Goal: Information Seeking & Learning: Learn about a topic

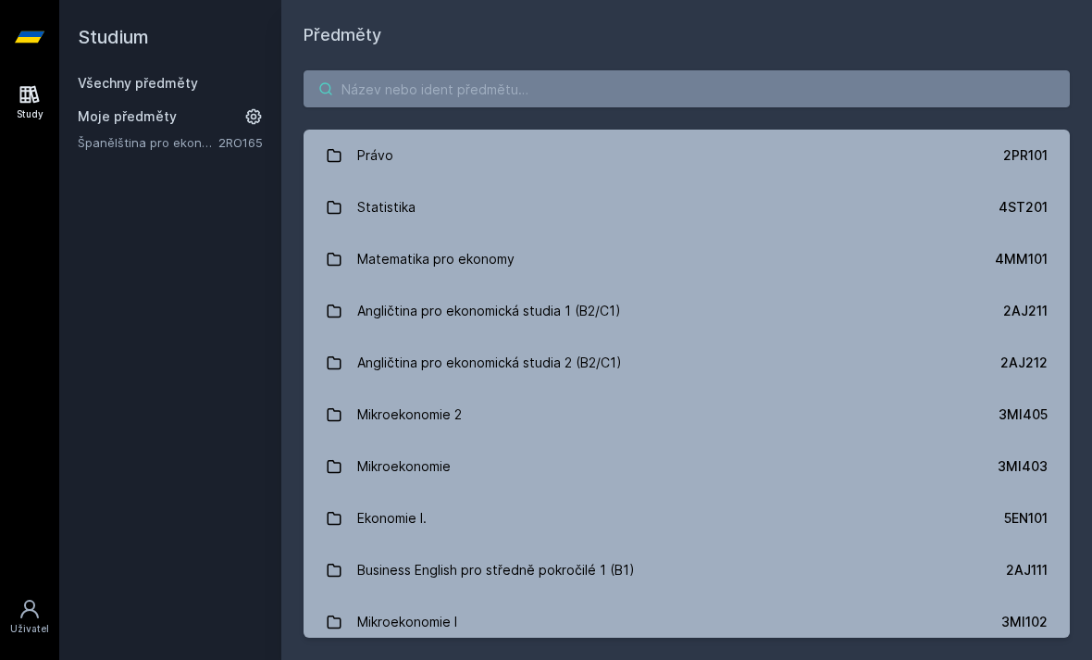
click at [709, 83] on input "search" at bounding box center [686, 88] width 766 height 37
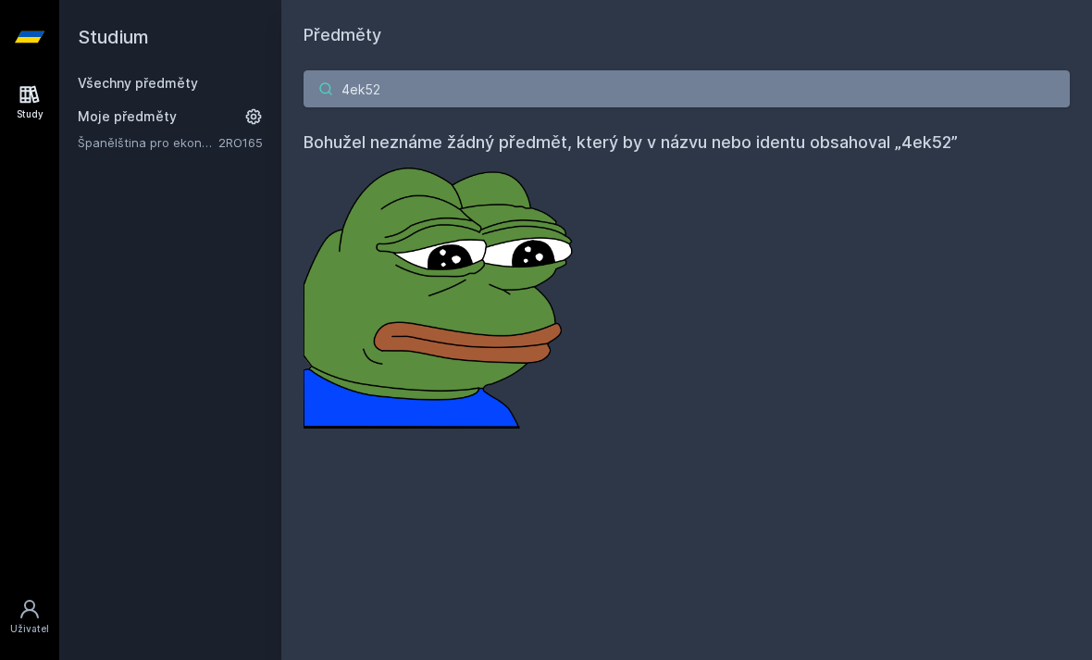
click at [902, 72] on input "4ek52" at bounding box center [686, 88] width 766 height 37
click at [970, 96] on input "4ek52" at bounding box center [686, 88] width 766 height 37
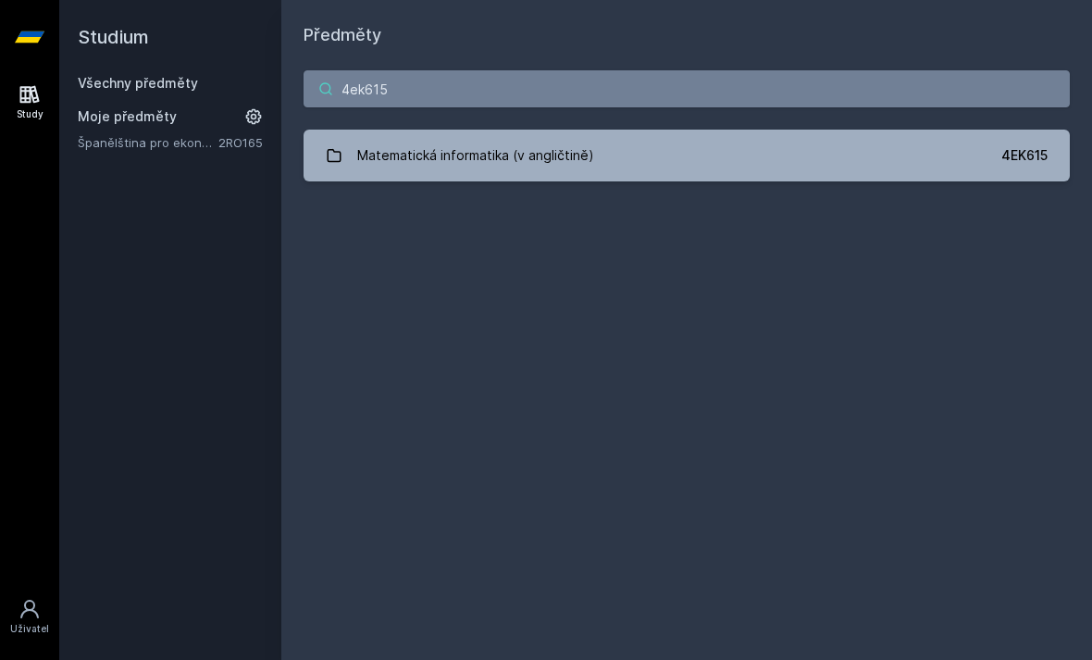
type input "4ek615"
click at [945, 159] on link "Matematická informatika (v angličtině) 4EK615" at bounding box center [686, 156] width 766 height 52
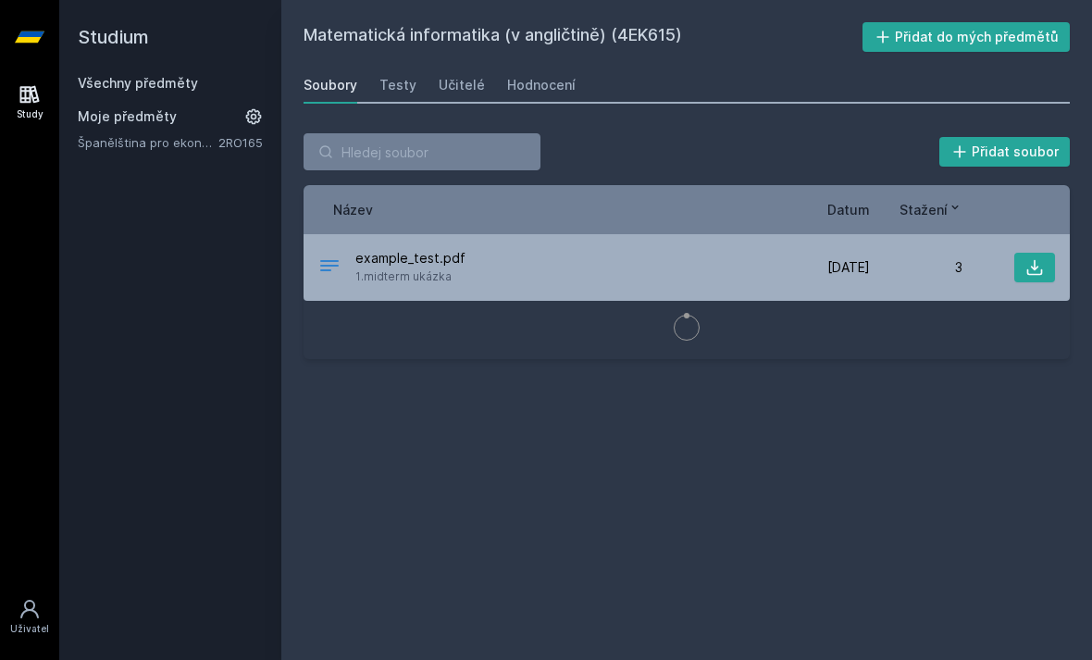
click at [450, 101] on link "Učitelé" at bounding box center [461, 85] width 46 height 37
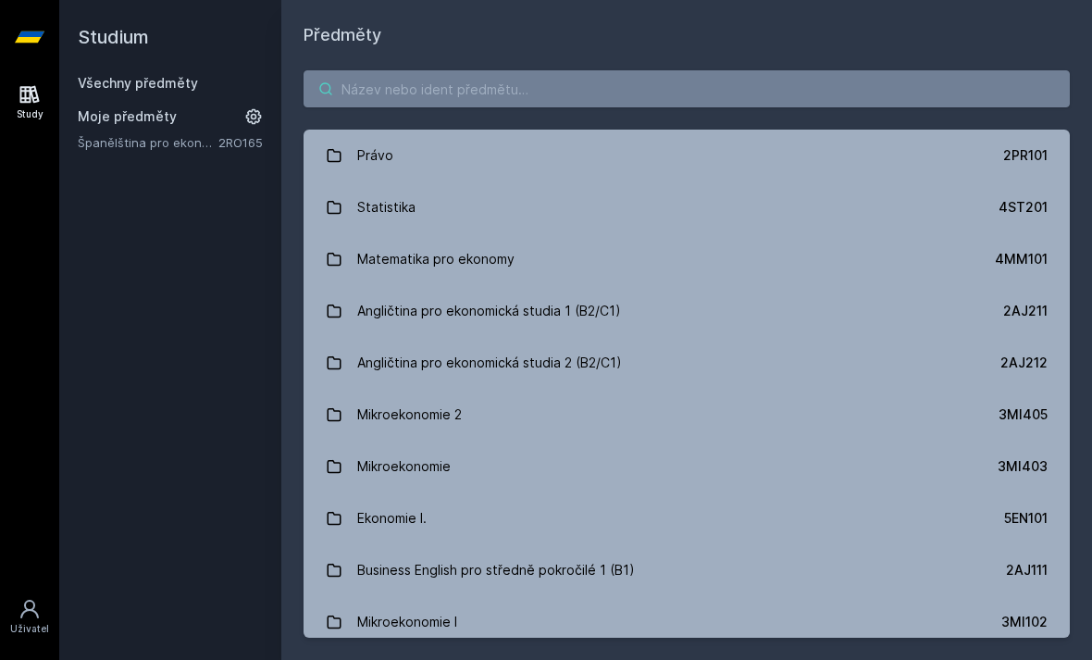
click at [623, 93] on input "search" at bounding box center [686, 88] width 766 height 37
click at [859, 65] on div "Právo 2PR101 Statistika 4ST201 Matematika pro ekonomy 4MM101 Angličtina pro eko…" at bounding box center [686, 353] width 810 height 611
click at [835, 77] on input "search" at bounding box center [686, 88] width 766 height 37
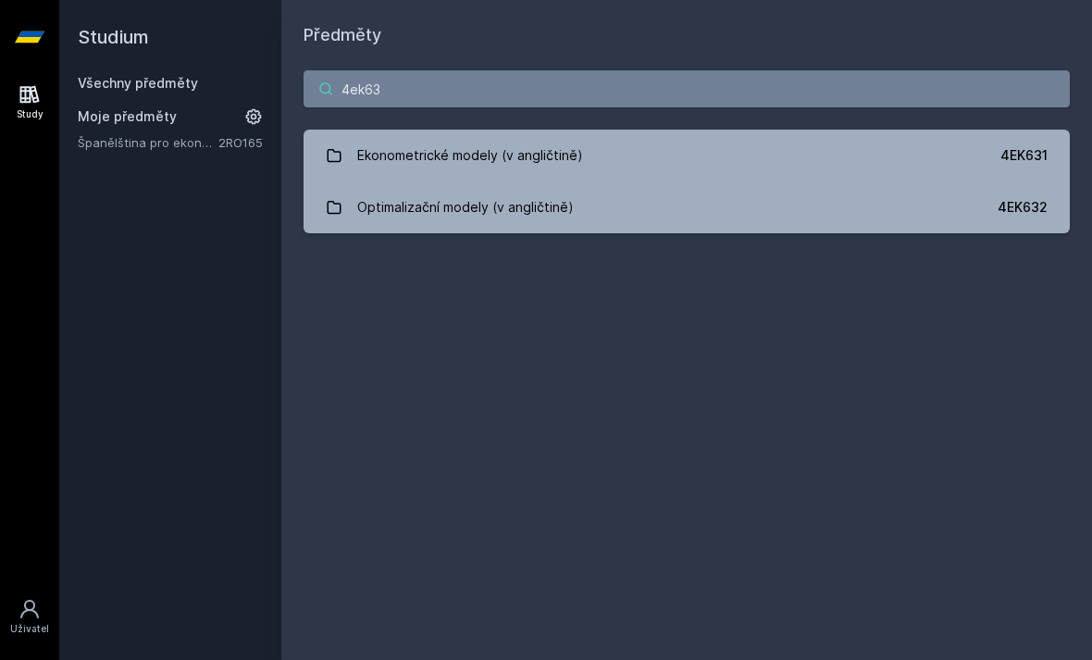
type input "4ek632"
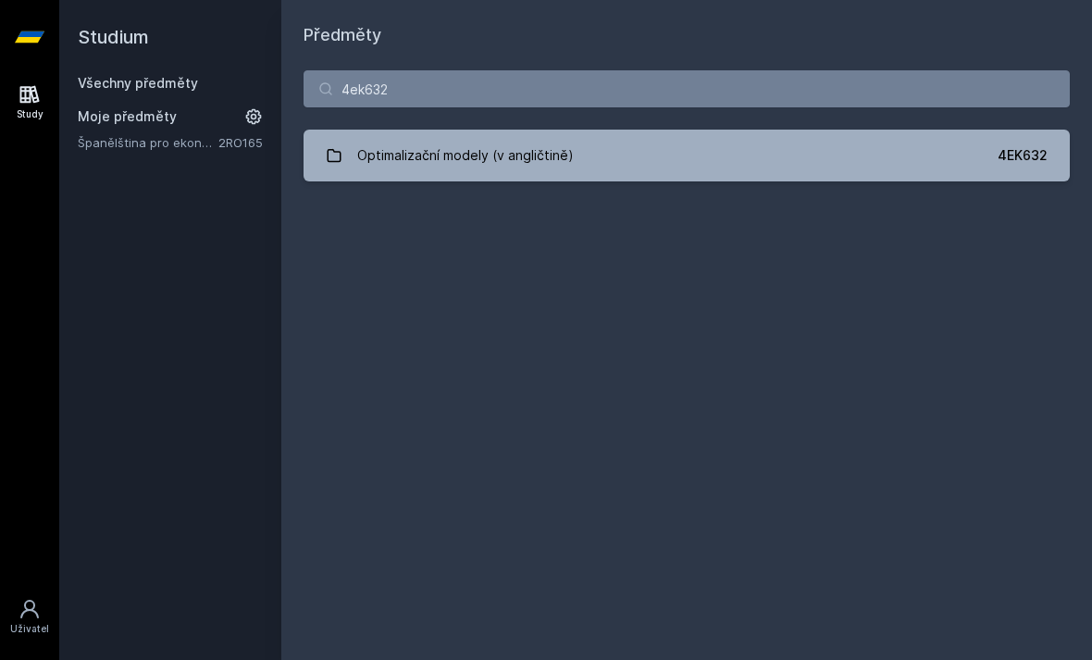
click at [1052, 157] on link "Optimalizační modely (v angličtině) 4EK632" at bounding box center [686, 156] width 766 height 52
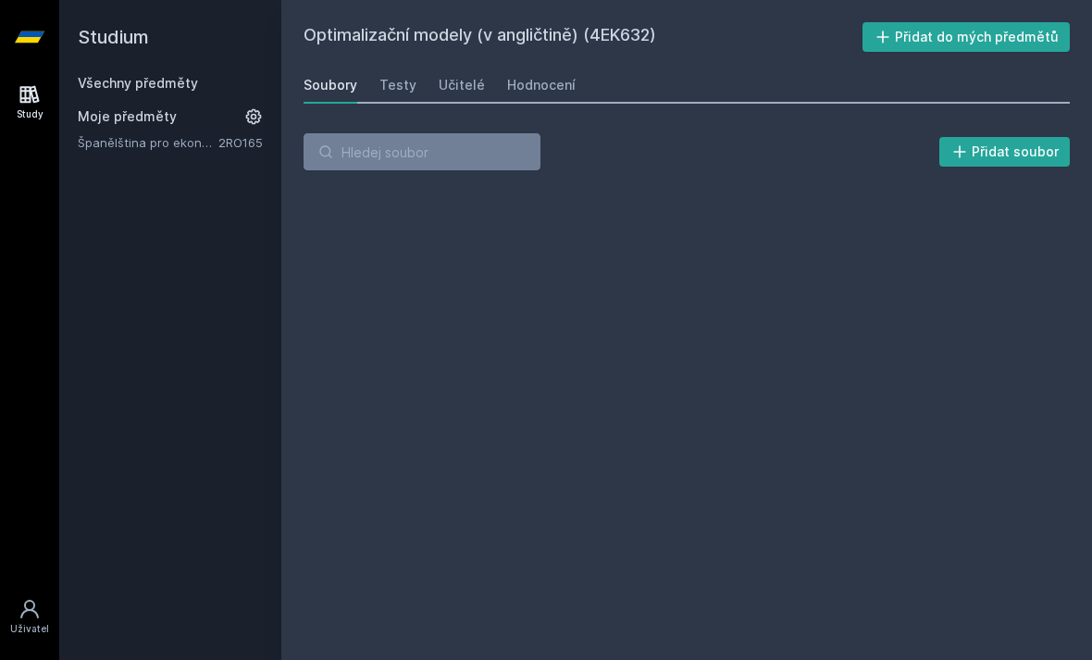
click at [461, 95] on link "Učitelé" at bounding box center [461, 85] width 46 height 37
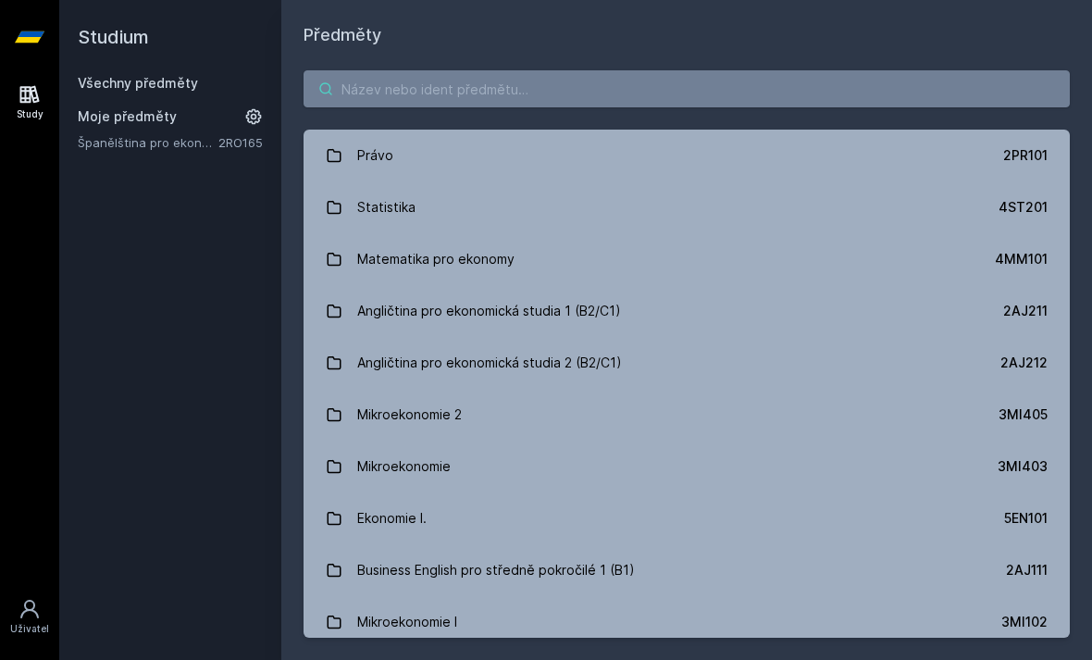
click at [571, 79] on input "search" at bounding box center [686, 88] width 766 height 37
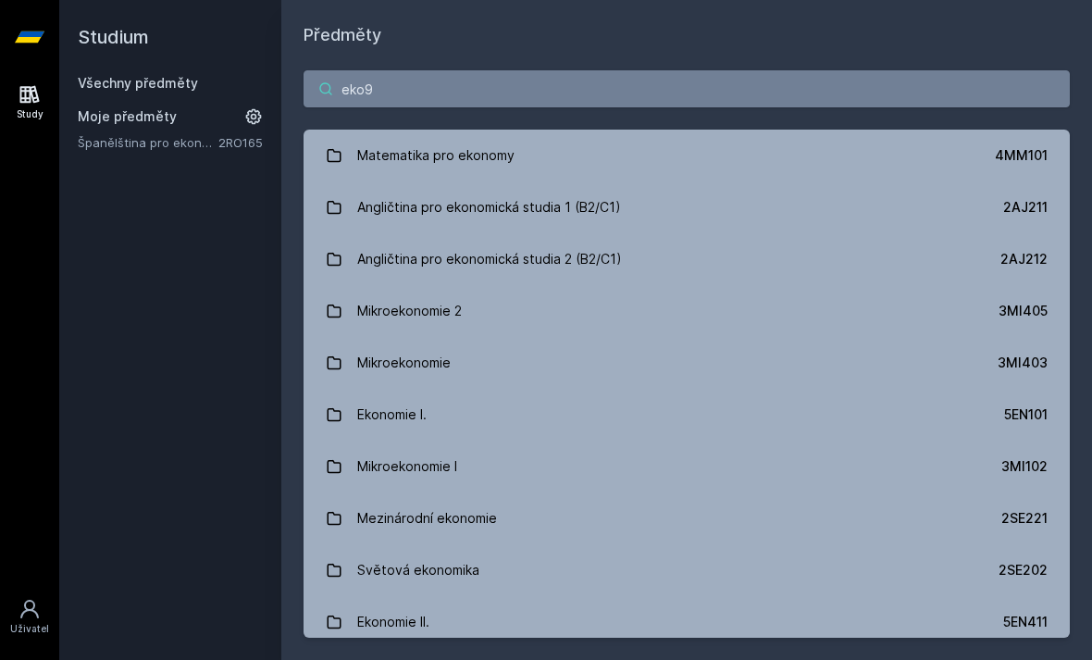
type input "eko99"
